Goal: Find specific page/section

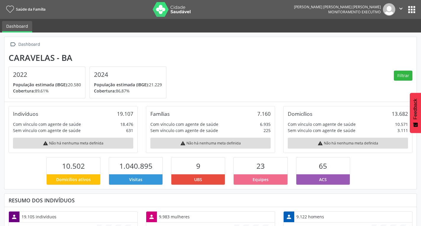
click at [415, 10] on button "apps" at bounding box center [412, 9] width 10 height 10
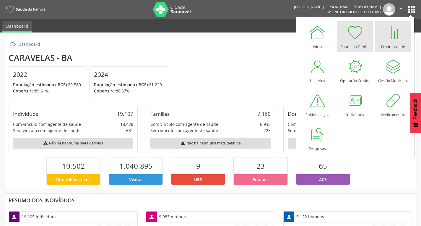
click at [396, 32] on div at bounding box center [393, 33] width 18 height 18
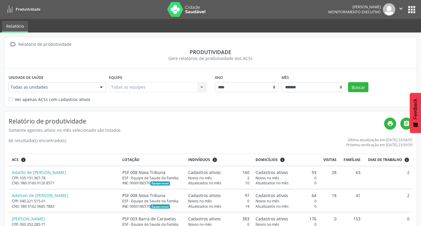
click at [101, 85] on div at bounding box center [101, 87] width 9 height 10
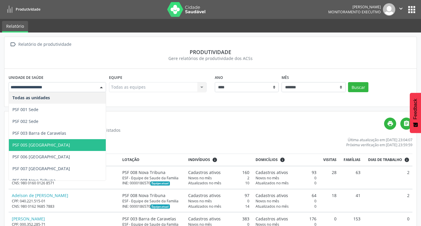
scroll to position [30, 0]
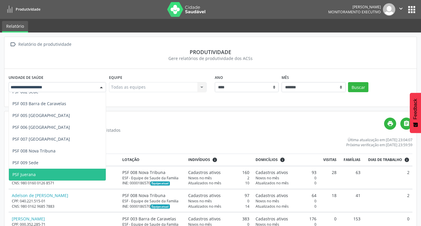
click at [45, 176] on span "PSF Juerana" at bounding box center [57, 175] width 97 height 12
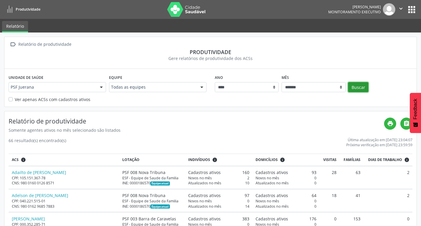
click at [353, 82] on button "Buscar" at bounding box center [358, 87] width 20 height 10
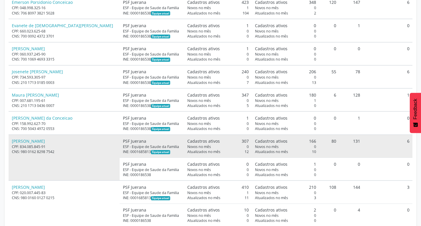
scroll to position [296, 0]
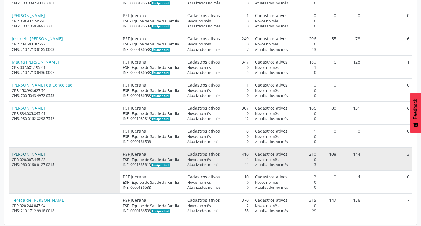
click at [41, 153] on link "Tassiane Costa Ferreira" at bounding box center [28, 154] width 33 height 6
